Goal: Navigation & Orientation: Go to known website

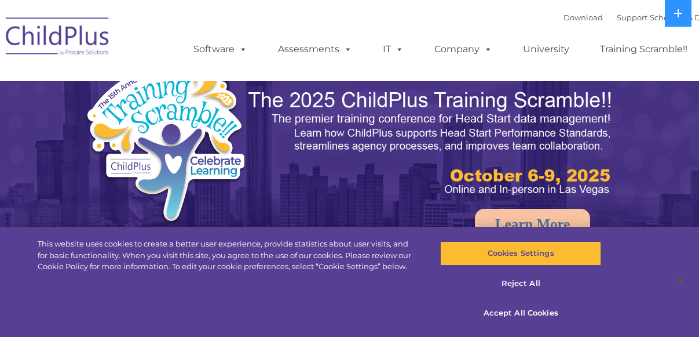
select select "MEDIUM"
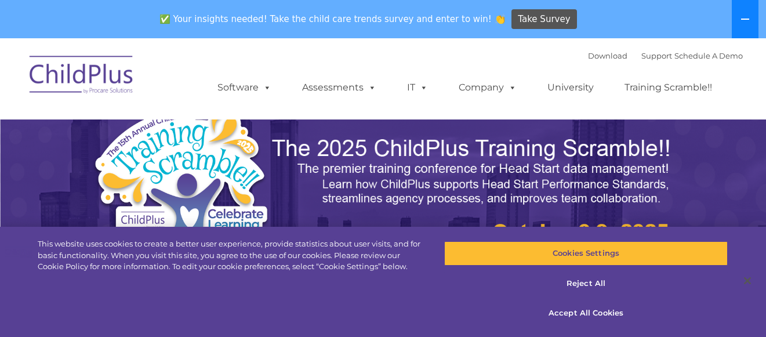
click at [699, 18] on icon at bounding box center [744, 18] width 9 height 9
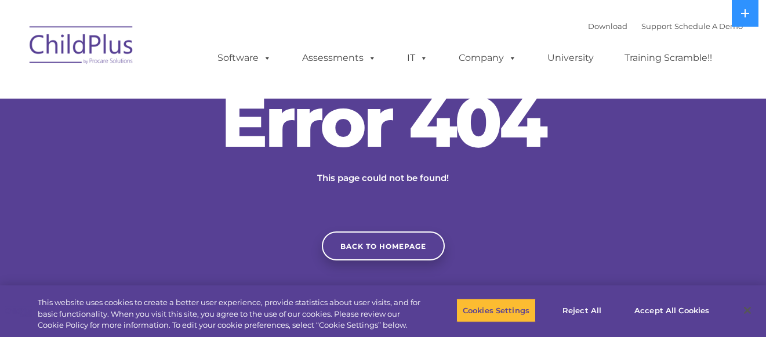
click at [186, 14] on nav "Download Support | Schedule A Demo  MENU MENU Software ChildPlus: The original…" at bounding box center [383, 49] width 766 height 99
